Goal: Task Accomplishment & Management: Use online tool/utility

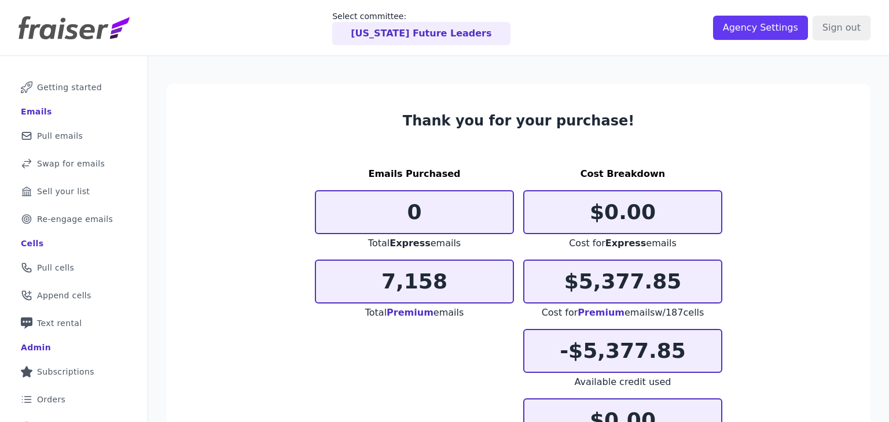
scroll to position [146, 0]
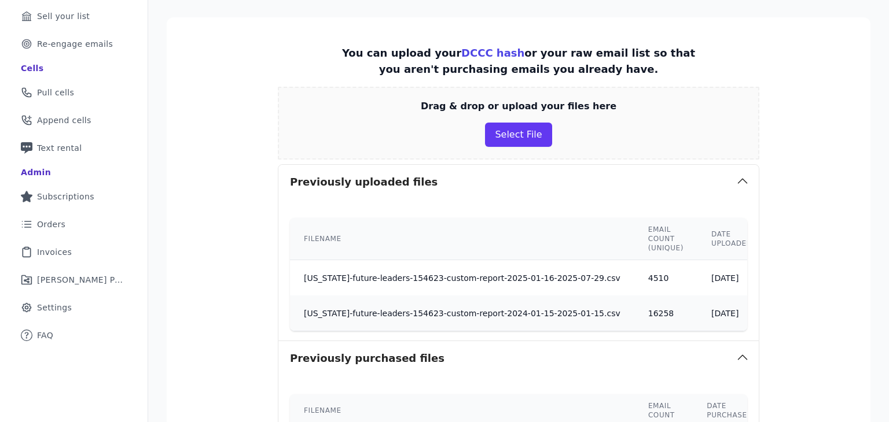
scroll to position [175, 0]
click at [484, 146] on div "Drag & drop or upload your files here Select File" at bounding box center [518, 123] width 481 height 73
click at [491, 139] on button "Select File" at bounding box center [518, 135] width 67 height 24
